Goal: Task Accomplishment & Management: Complete application form

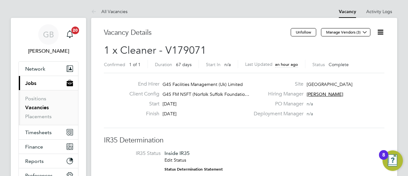
click at [37, 108] on link "Vacancies" at bounding box center [37, 107] width 24 height 6
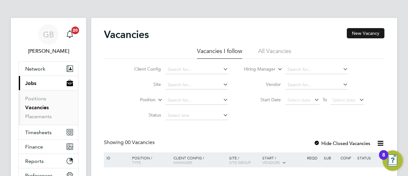
click at [364, 32] on button "New Vacancy" at bounding box center [366, 33] width 38 height 10
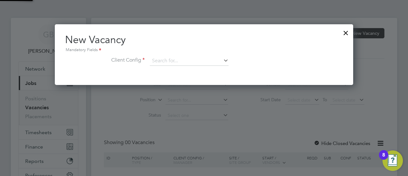
scroll to position [60, 298]
click at [216, 62] on input at bounding box center [189, 61] width 79 height 10
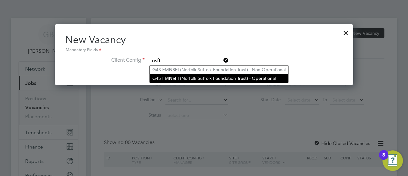
click at [207, 76] on li "G4S FM NSFT (Norfolk Suffolk Foundation Trust) - Operational" at bounding box center [219, 78] width 138 height 9
type input "G4S FM NSFT (Norfolk Suffolk Foundation Trust) - Operational"
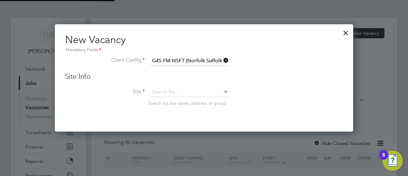
scroll to position [107, 298]
click at [222, 92] on icon at bounding box center [222, 91] width 0 height 9
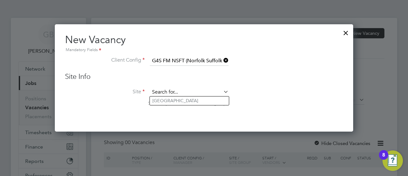
click at [178, 92] on input at bounding box center [189, 92] width 79 height 10
click at [173, 102] on li "[GEOGRAPHIC_DATA]" at bounding box center [189, 100] width 79 height 9
type input "[GEOGRAPHIC_DATA]"
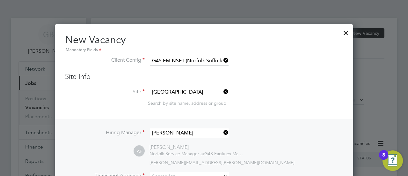
scroll to position [265, 298]
click at [299, 92] on li "Site [GEOGRAPHIC_DATA] Search by site name, address or group" at bounding box center [204, 102] width 278 height 31
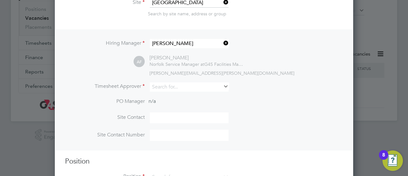
scroll to position [113, 0]
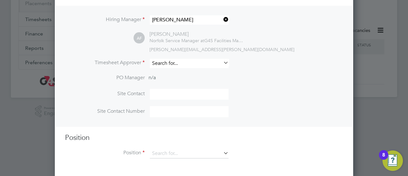
click at [218, 63] on input at bounding box center [189, 63] width 79 height 9
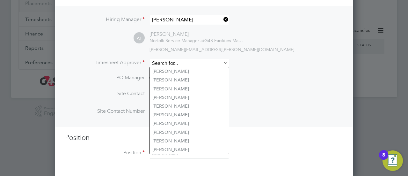
type input "[PERSON_NAME]"
type input "07703970095"
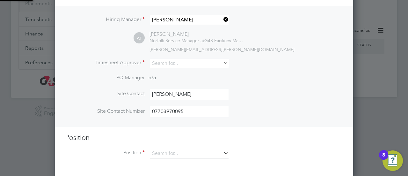
type input "[PERSON_NAME]"
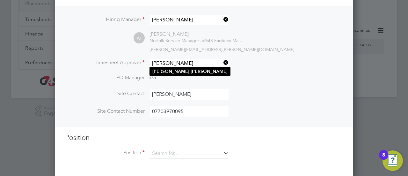
click at [191, 71] on b "[PERSON_NAME]" at bounding box center [209, 71] width 37 height 5
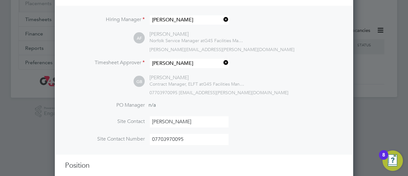
scroll to position [293, 298]
click at [265, 123] on li "Site Contact [PERSON_NAME]" at bounding box center [204, 125] width 278 height 18
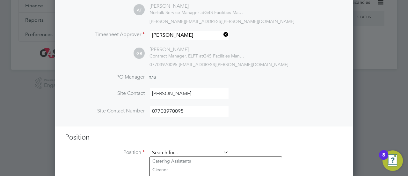
click at [189, 152] on input at bounding box center [189, 153] width 79 height 10
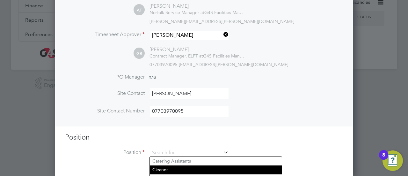
click at [169, 173] on li "Cleaner" at bounding box center [216, 169] width 132 height 9
type input "Cleaner"
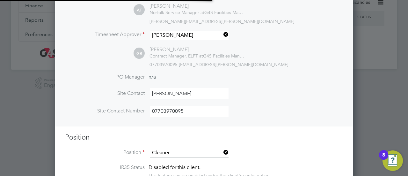
type textarea "**Lor Ipsumdolors Ametconsec** **Adipiscing** § El seddoe t inci utlab et dolor…"
click at [330, 122] on li "Site Contact Number [PHONE_NUMBER]" at bounding box center [204, 115] width 278 height 18
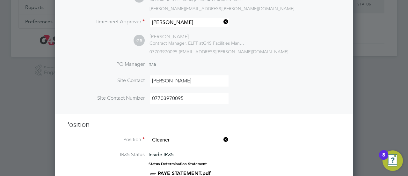
click at [222, 138] on icon at bounding box center [222, 139] width 0 height 9
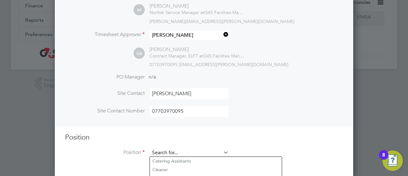
click at [174, 149] on input at bounding box center [189, 153] width 79 height 10
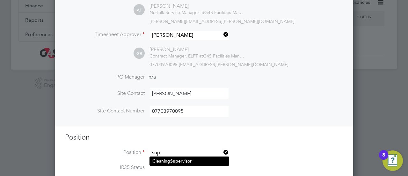
click at [178, 158] on b "Sup" at bounding box center [174, 160] width 8 height 5
type input "Cleaning Supervisor"
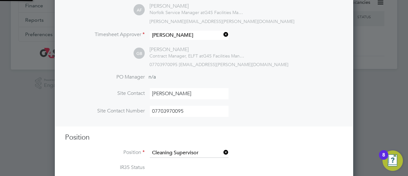
type textarea "**Loremip** - Do sitametco adi el-seddoeiu tem Inci Utlabore etdolorema aliqu. …"
click at [299, 152] on li "Position Cleaning Supervisor" at bounding box center [204, 156] width 278 height 16
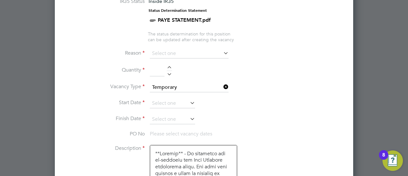
click at [169, 66] on div at bounding box center [169, 68] width 5 height 4
type input "1"
click at [222, 53] on icon at bounding box center [222, 52] width 0 height 9
click at [207, 51] on input at bounding box center [189, 54] width 79 height 10
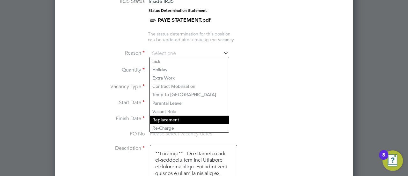
click at [180, 118] on li "Replacement" at bounding box center [189, 119] width 79 height 8
type input "Replacement"
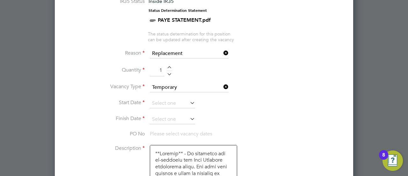
click at [303, 109] on li "Start Date" at bounding box center [204, 107] width 278 height 16
click at [189, 102] on icon at bounding box center [189, 102] width 0 height 9
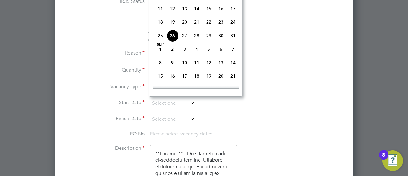
click at [172, 38] on span "26" at bounding box center [172, 36] width 12 height 12
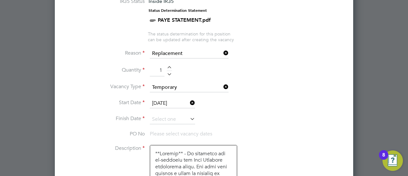
click at [182, 102] on input "[DATE]" at bounding box center [172, 104] width 45 height 10
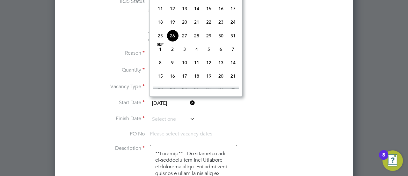
click at [186, 40] on span "27" at bounding box center [185, 36] width 12 height 12
type input "[DATE]"
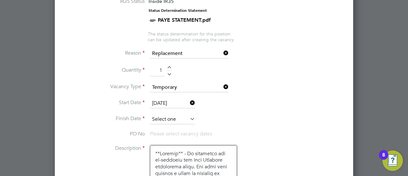
click at [176, 114] on input at bounding box center [172, 119] width 45 height 10
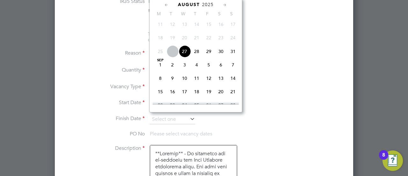
click at [224, 5] on icon at bounding box center [225, 5] width 6 height 7
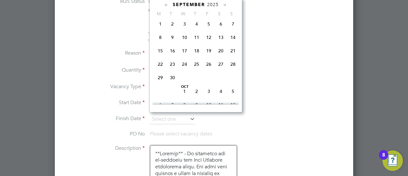
click at [224, 5] on icon at bounding box center [225, 5] width 6 height 7
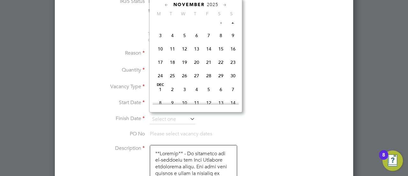
click at [205, 82] on span "28" at bounding box center [209, 76] width 12 height 12
type input "[DATE]"
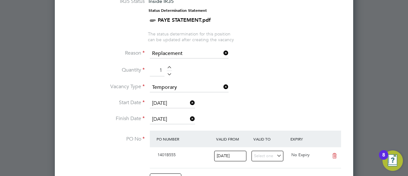
click at [281, 107] on li "Start Date [DATE]" at bounding box center [204, 107] width 278 height 16
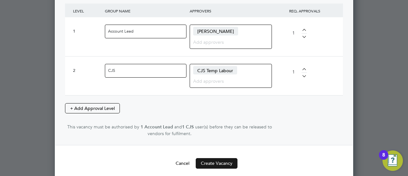
click at [216, 158] on button "Create Vacancy" at bounding box center [217, 163] width 42 height 10
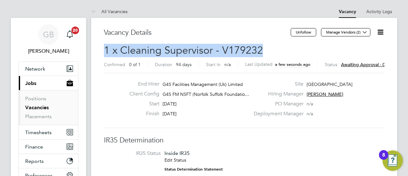
drag, startPoint x: 106, startPoint y: 49, endPoint x: 293, endPoint y: 47, distance: 187.2
click at [293, 47] on h2 "1 x Cleaning Supervisor - V179232 Confirmed 0 of 1 Duration 94 days Start In n/…" at bounding box center [244, 57] width 281 height 27
copy span "1 x Cleaning Supervisor - V179232"
